Goal: Information Seeking & Learning: Learn about a topic

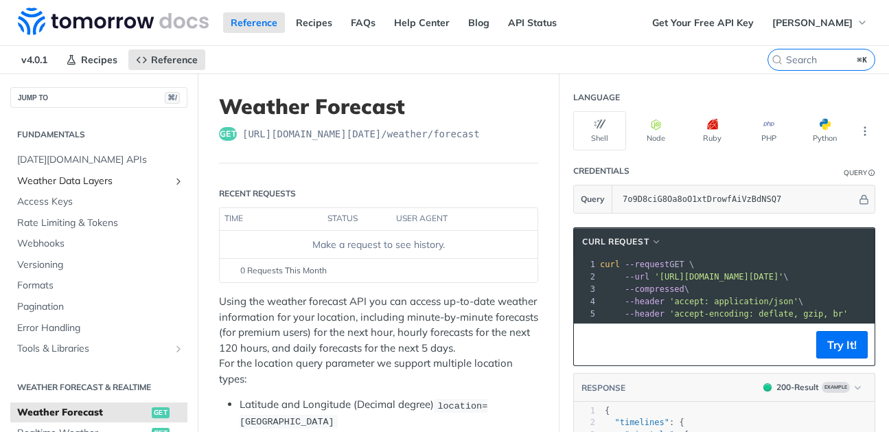
click at [76, 181] on span "Weather Data Layers" at bounding box center [93, 181] width 152 height 14
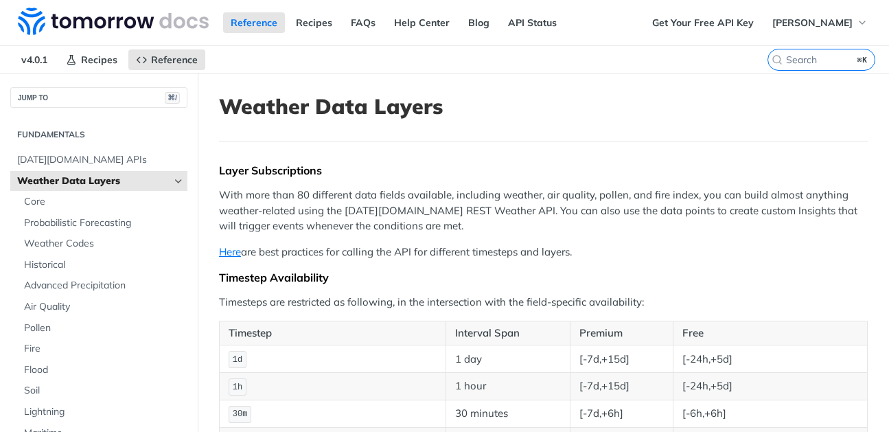
click at [176, 180] on icon "Hide subpages for Weather Data Layers" at bounding box center [178, 181] width 11 height 11
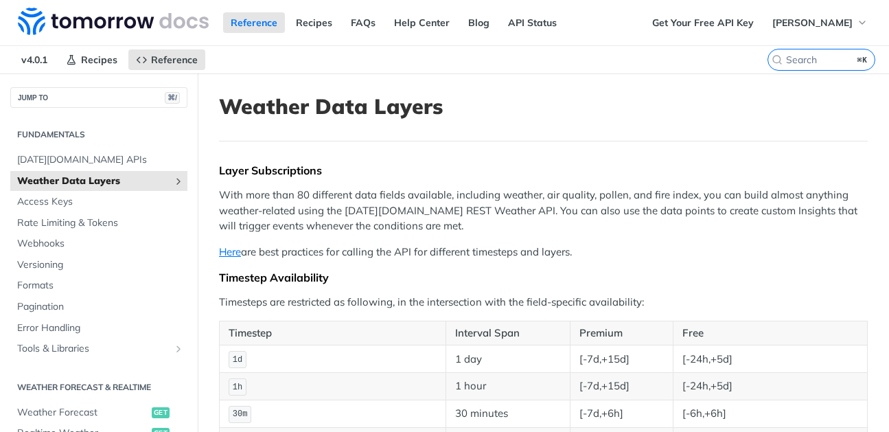
click at [177, 179] on icon "Show subpages for Weather Data Layers" at bounding box center [178, 181] width 11 height 11
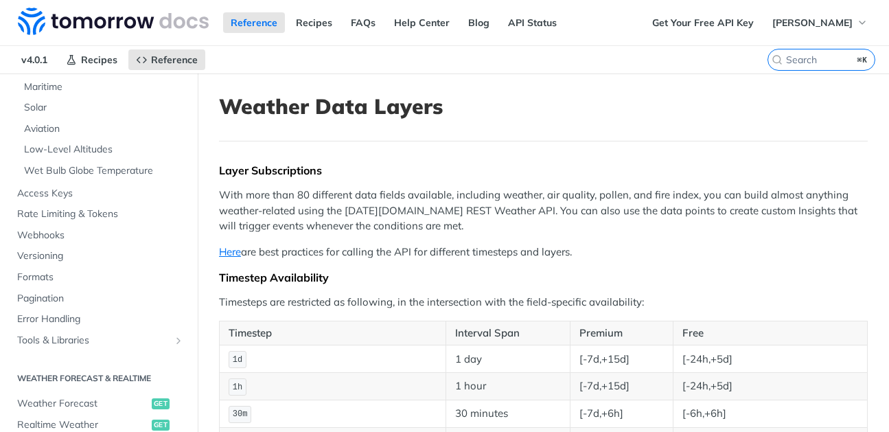
scroll to position [347, 0]
click at [178, 341] on icon "Show subpages for Tools & Libraries" at bounding box center [178, 338] width 11 height 11
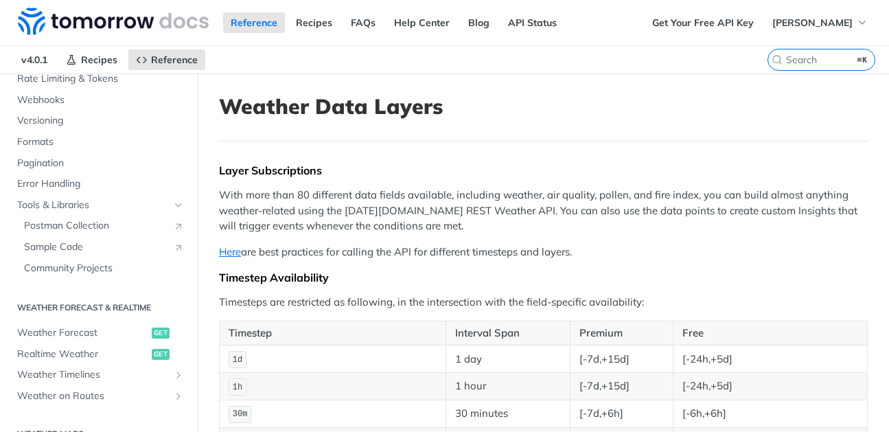
scroll to position [480, 0]
click at [182, 246] on icon "Link" at bounding box center [178, 247] width 11 height 11
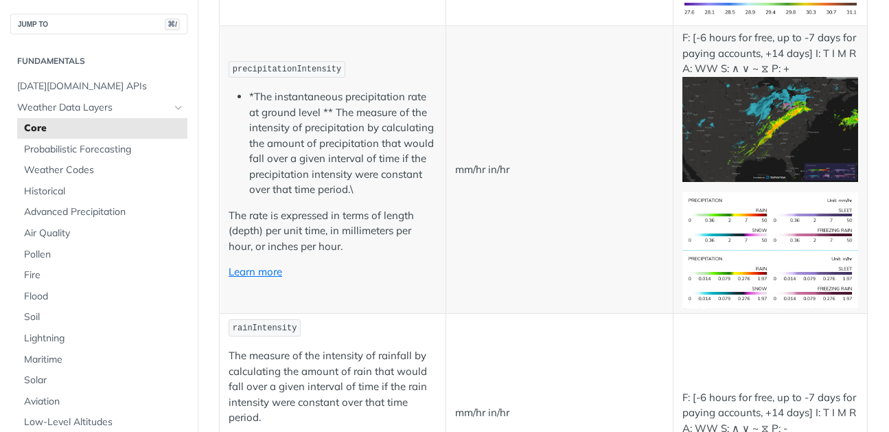
scroll to position [2127, 0]
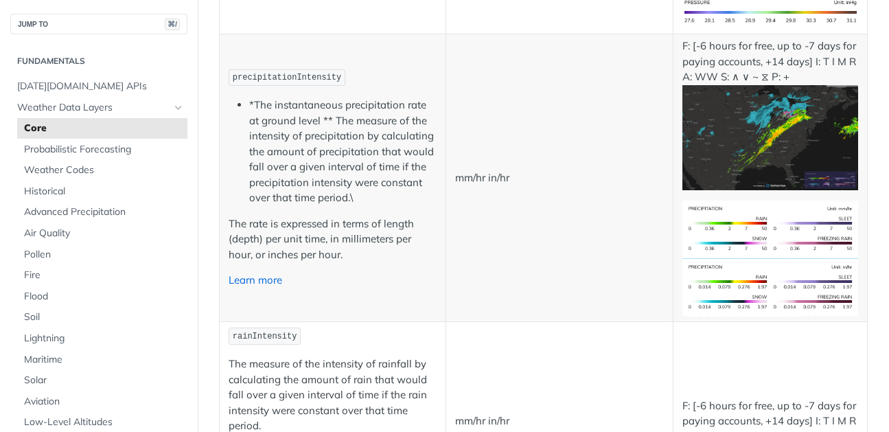
click at [258, 279] on link "Learn more" at bounding box center [255, 279] width 54 height 13
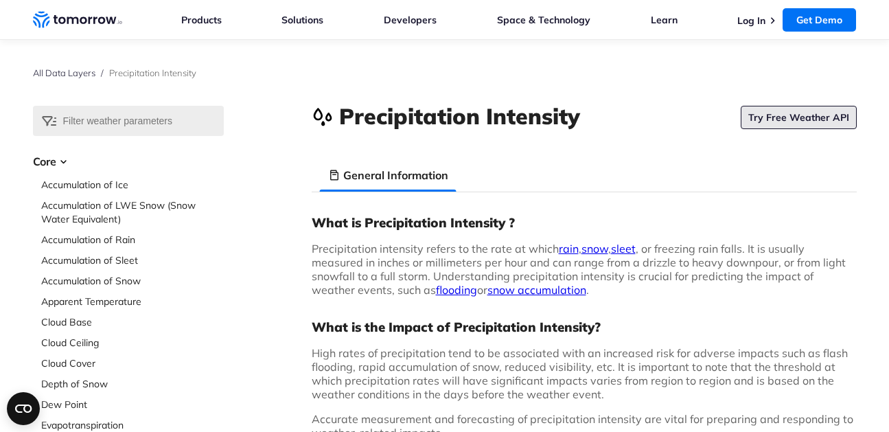
click at [782, 115] on link "Try Free Weather API" at bounding box center [798, 117] width 116 height 23
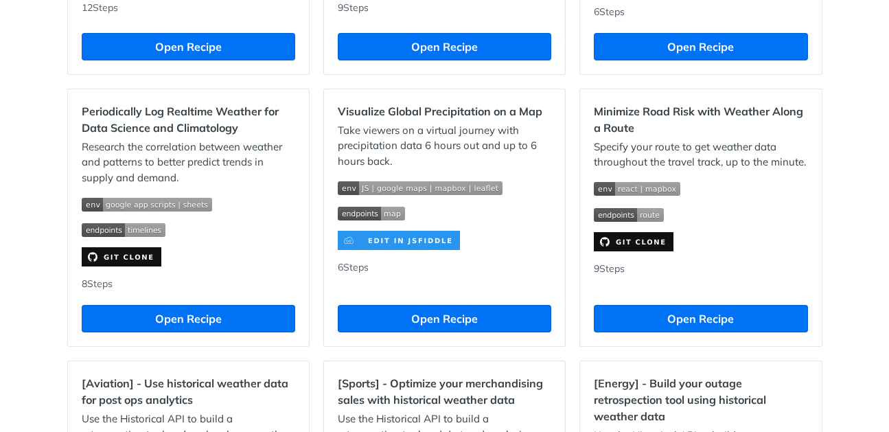
scroll to position [921, 0]
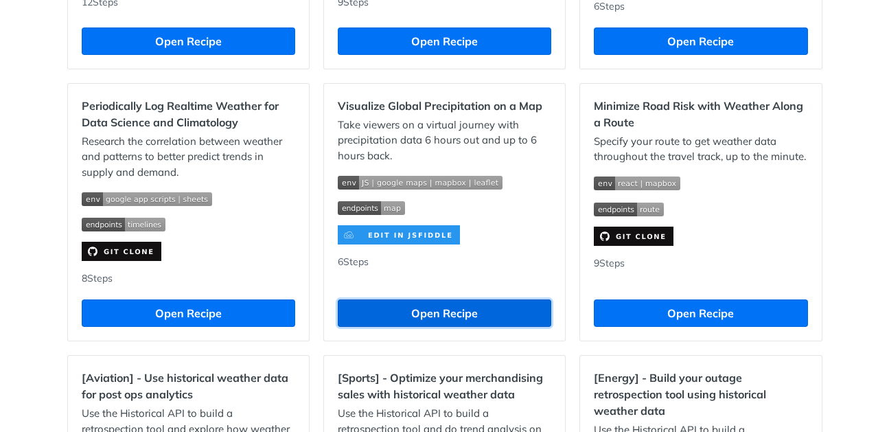
click at [437, 322] on button "Open Recipe" at bounding box center [444, 312] width 213 height 27
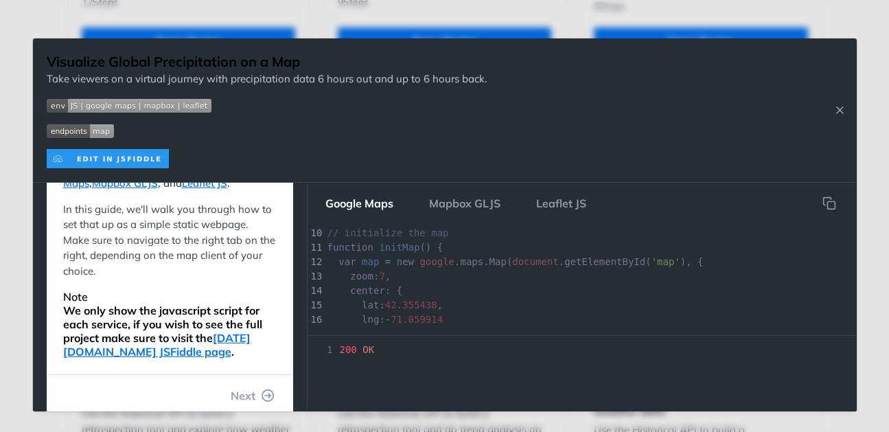
scroll to position [209, 0]
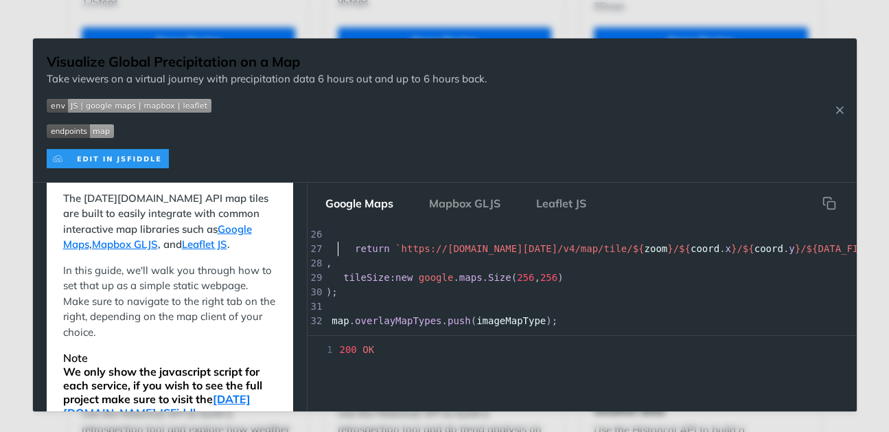
type textarea "return `https://api.tomorrow.io/v4/map/tile/${zoom}/${coord.x}/${coord.y}/${DAT…"
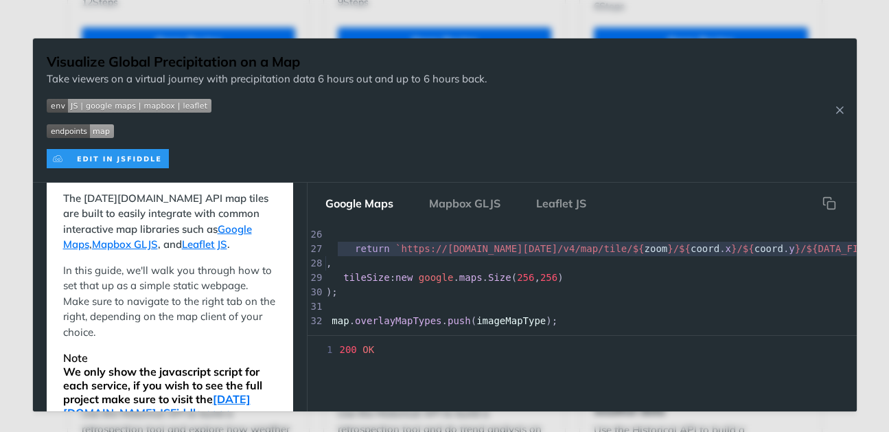
drag, startPoint x: 328, startPoint y: 249, endPoint x: 326, endPoint y: 259, distance: 9.8
click at [326, 259] on div "1 // get your key from app.tomorrow.io/development/keys 2 const API_KEY = 'add …" at bounding box center [679, 112] width 723 height 490
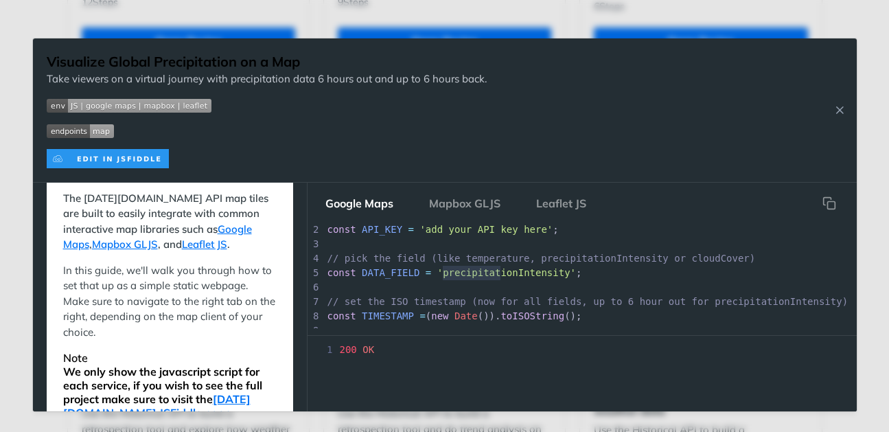
type textarea "precipitationIn"
drag, startPoint x: 441, startPoint y: 274, endPoint x: 528, endPoint y: 279, distance: 87.3
type textarea "precipitationIntensity"
drag, startPoint x: 442, startPoint y: 272, endPoint x: 572, endPoint y: 274, distance: 130.4
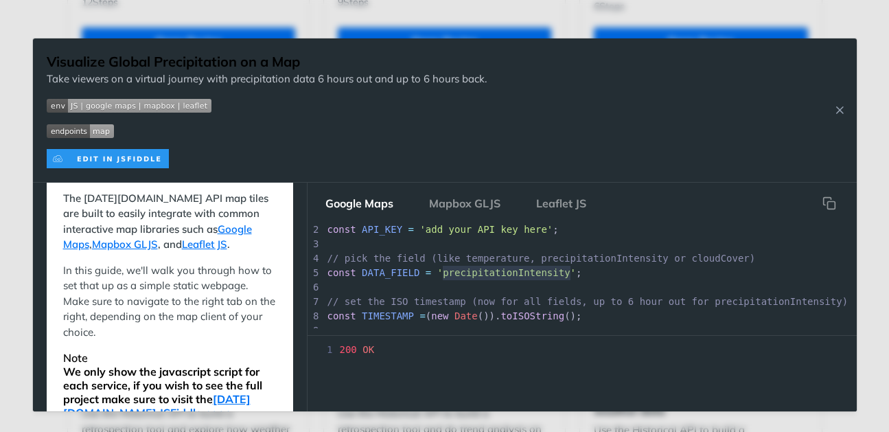
click at [572, 274] on span "'precipitationIntensity'" at bounding box center [506, 272] width 139 height 11
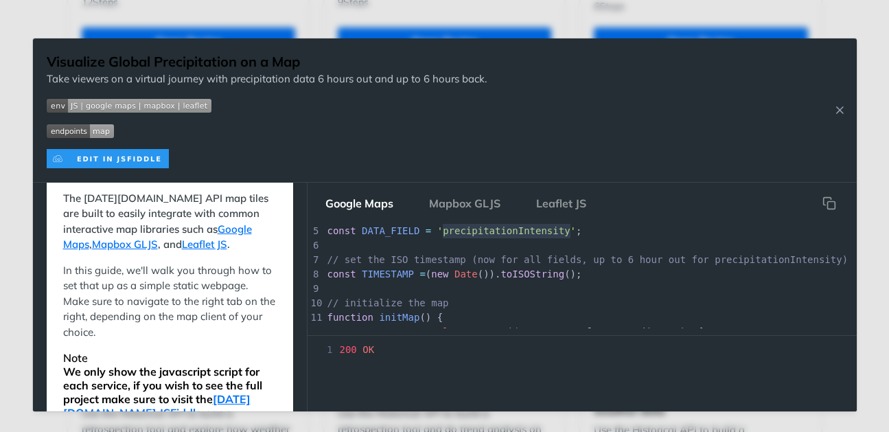
scroll to position [64, 0]
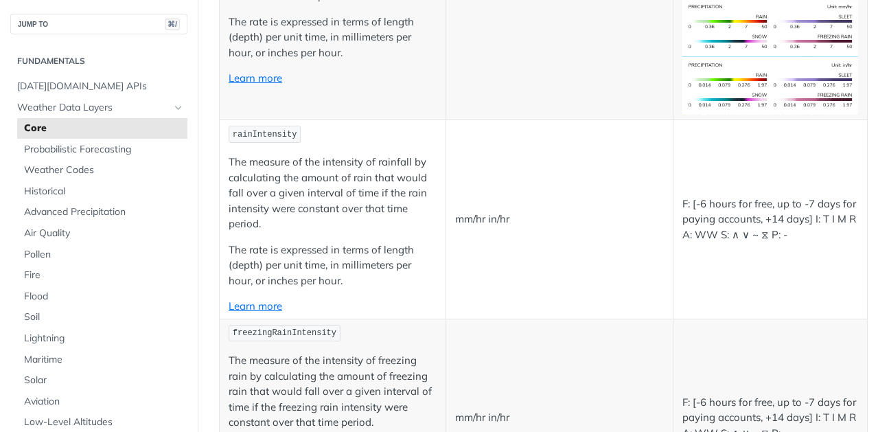
scroll to position [2309, 0]
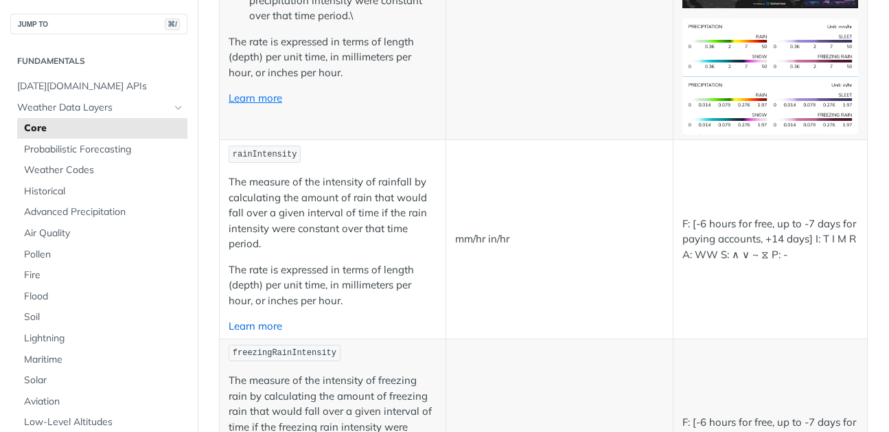
click at [248, 322] on link "Learn more" at bounding box center [255, 325] width 54 height 13
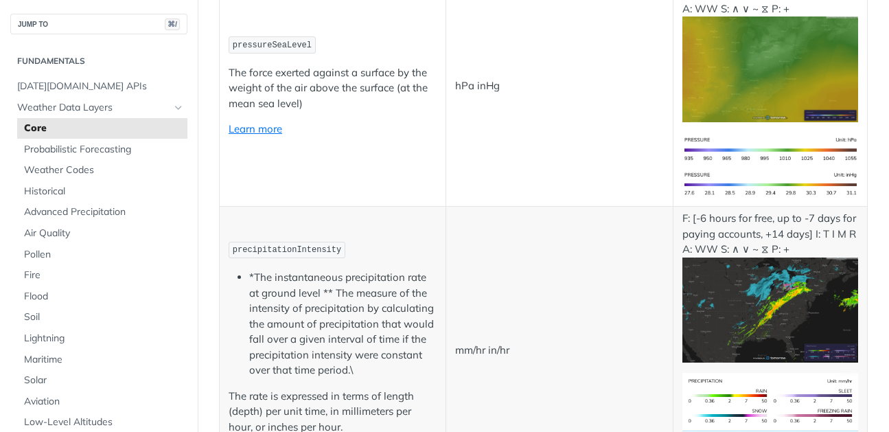
scroll to position [2130, 0]
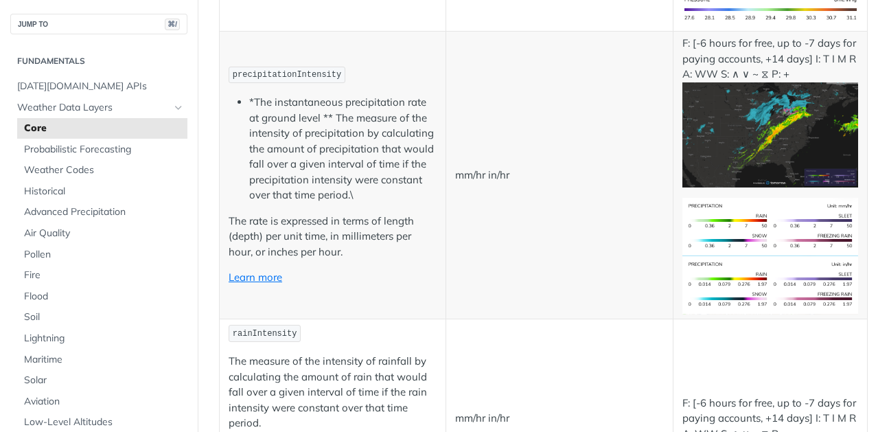
click at [750, 168] on img "Expand image" at bounding box center [770, 135] width 176 height 106
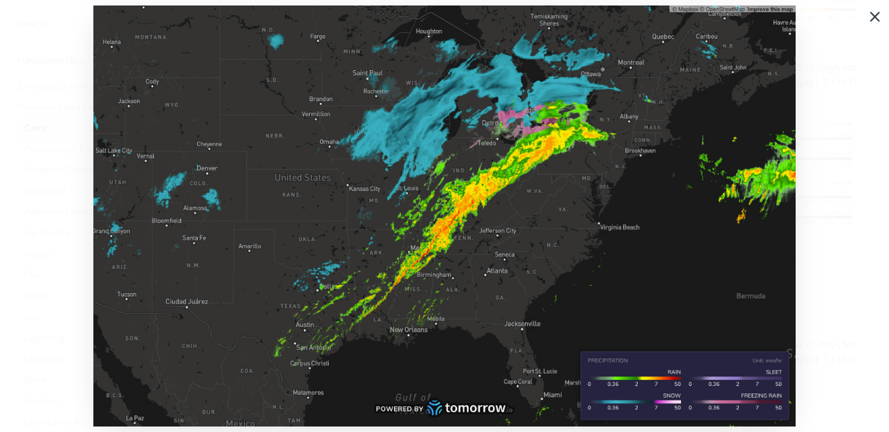
click at [868, 16] on span "Collapse image" at bounding box center [444, 216] width 889 height 432
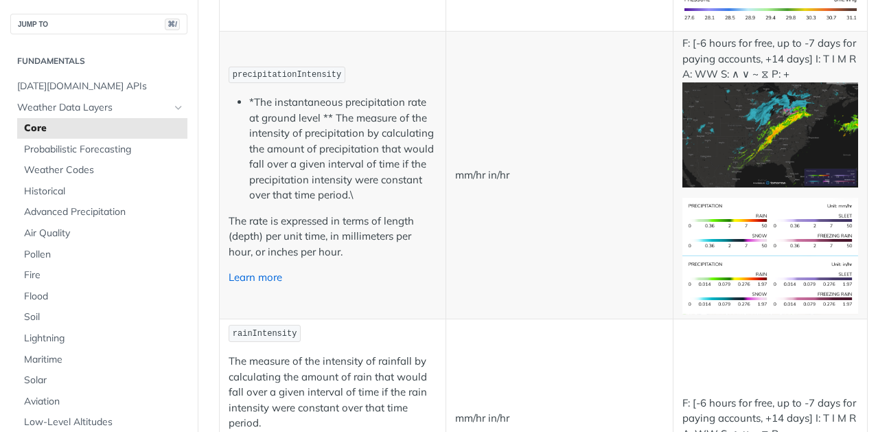
click at [272, 278] on link "Learn more" at bounding box center [255, 276] width 54 height 13
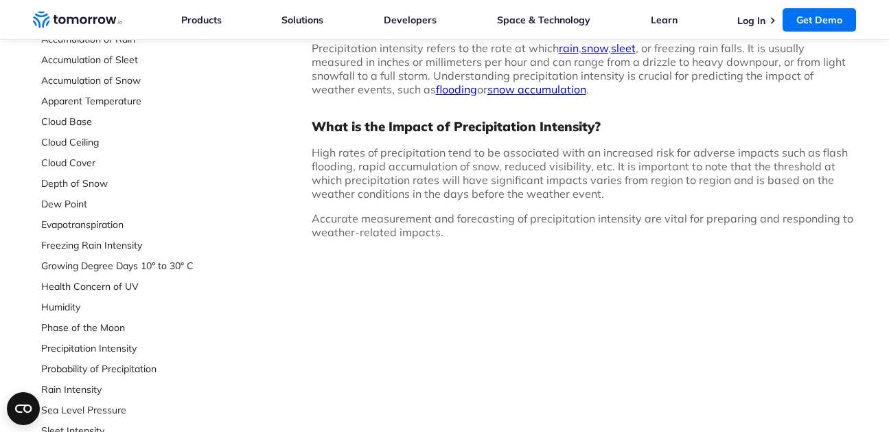
scroll to position [97, 0]
